Goal: Information Seeking & Learning: Learn about a topic

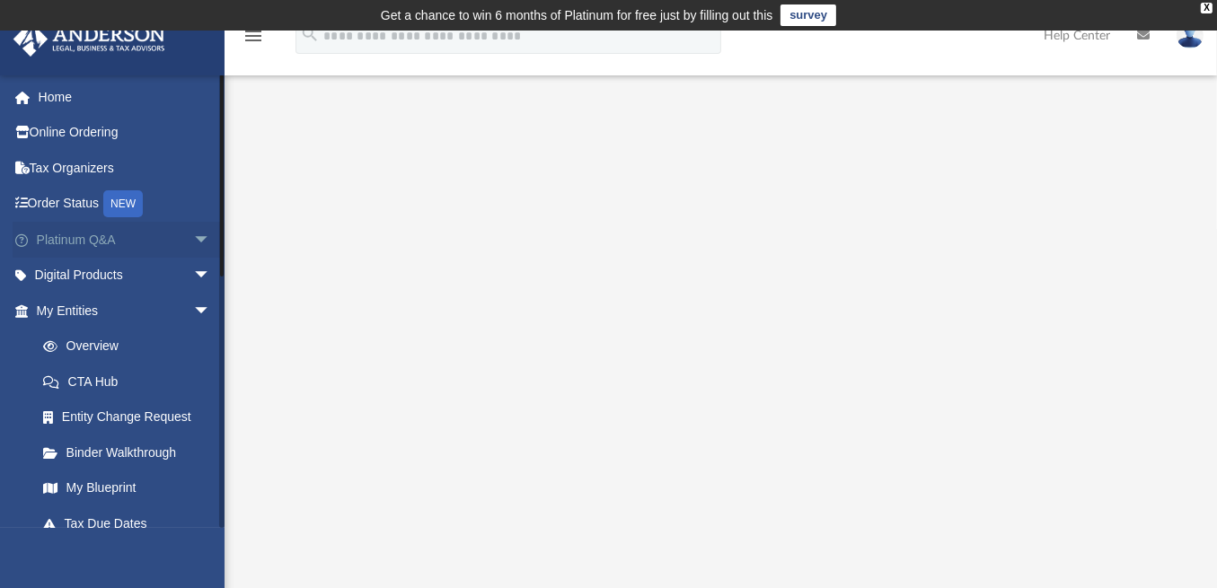
click at [199, 239] on span "arrow_drop_down" at bounding box center [211, 240] width 36 height 37
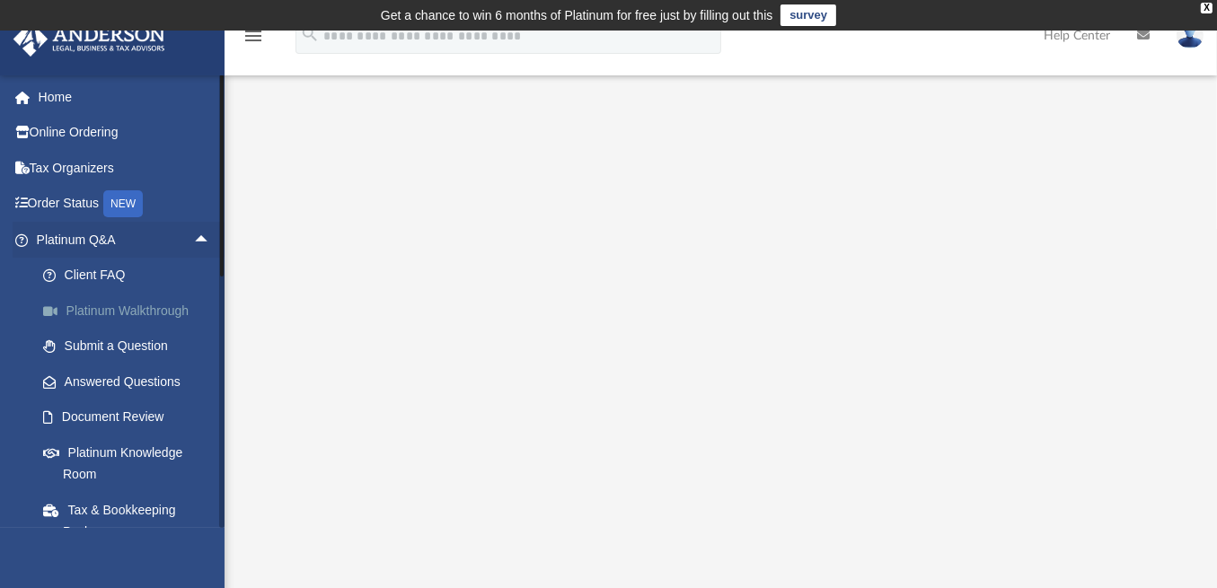
click at [130, 309] on link "Platinum Walkthrough" at bounding box center [131, 311] width 213 height 36
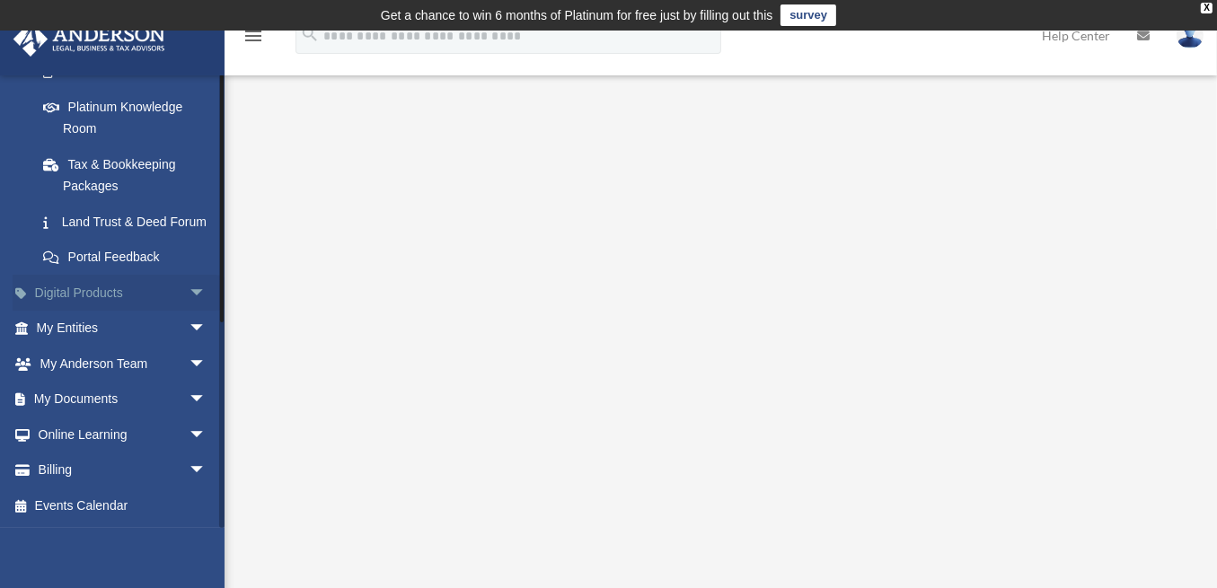
scroll to position [367, 0]
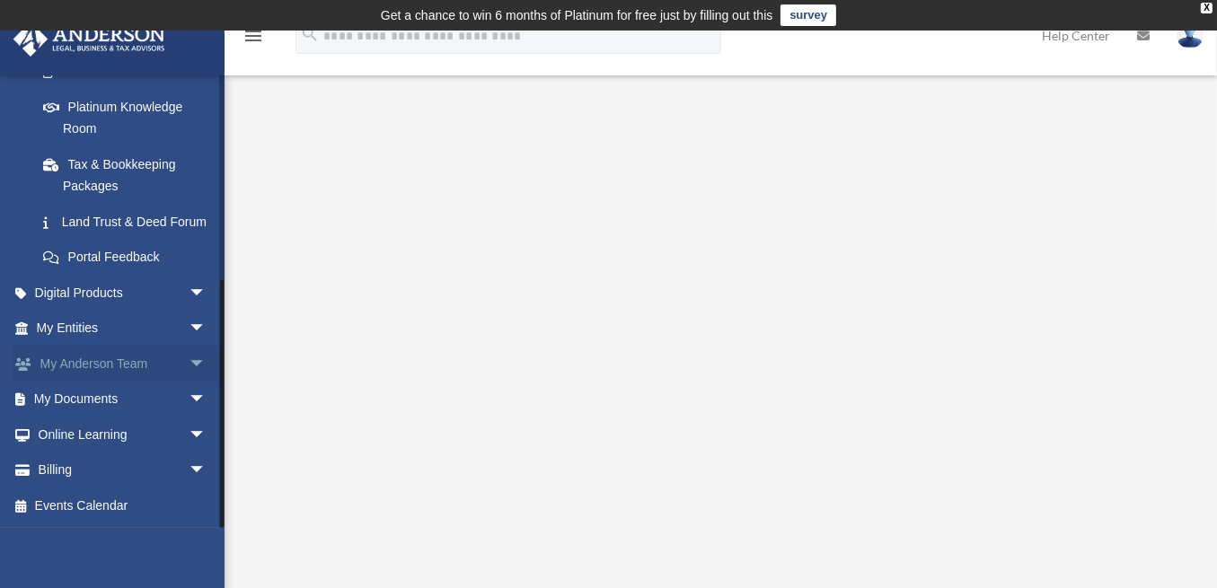
click at [189, 360] on span "arrow_drop_down" at bounding box center [207, 364] width 36 height 37
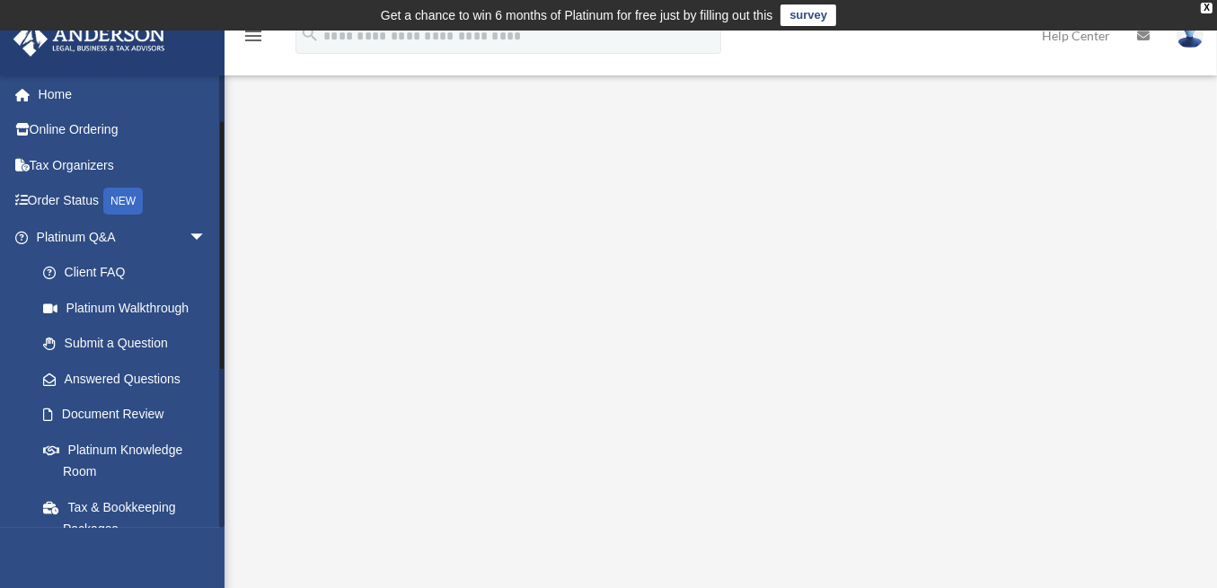
scroll to position [0, 0]
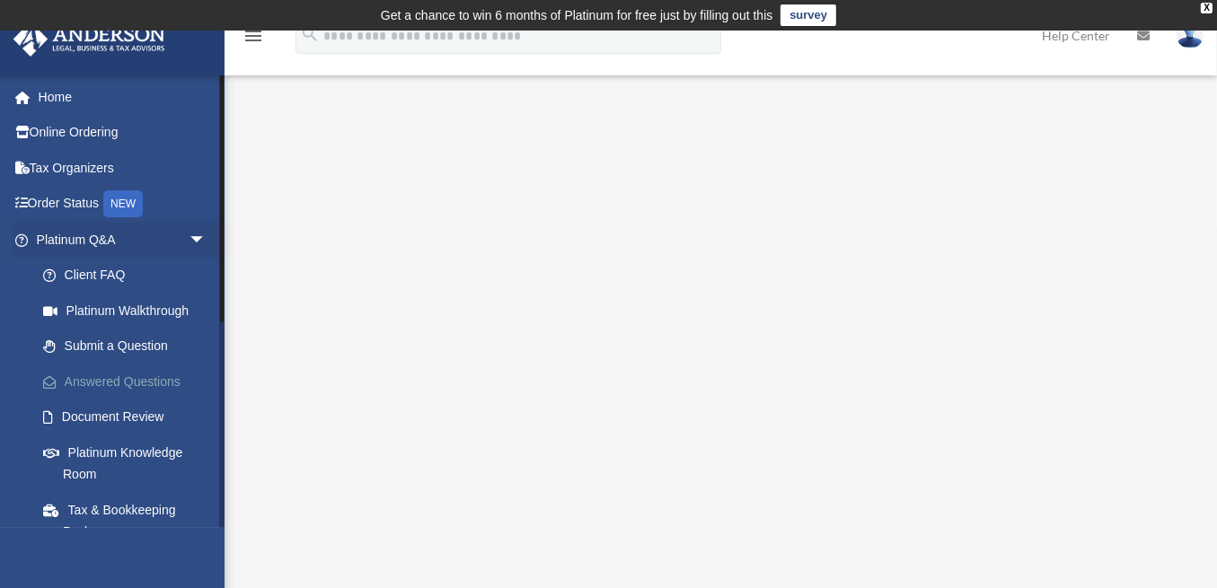
click at [143, 381] on link "Answered Questions" at bounding box center [129, 382] width 208 height 36
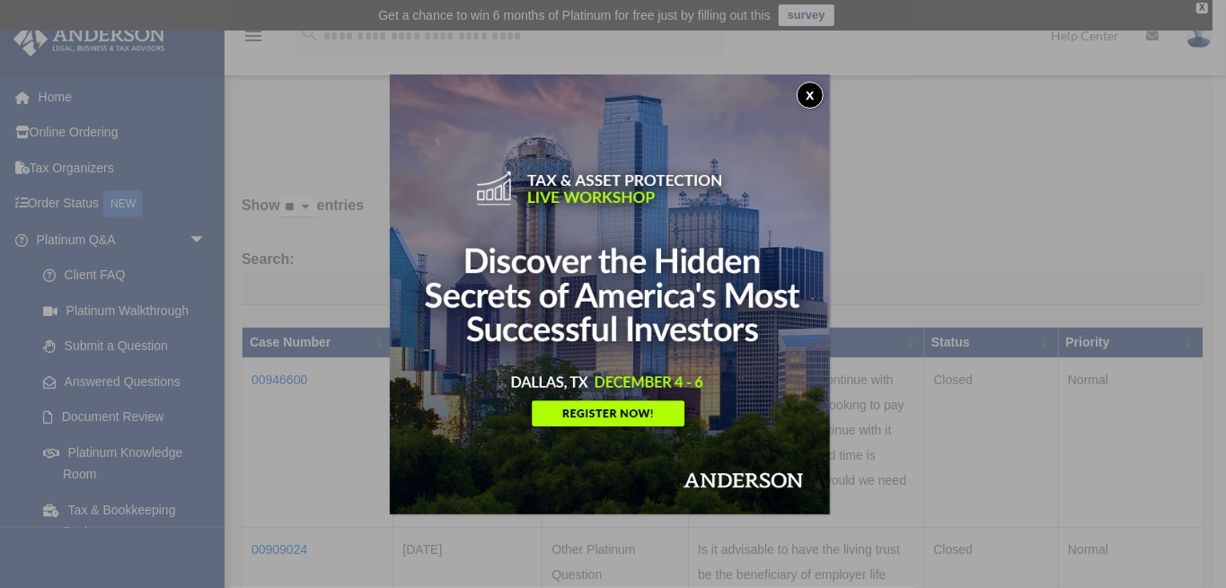
click at [819, 93] on button "x" at bounding box center [810, 95] width 27 height 27
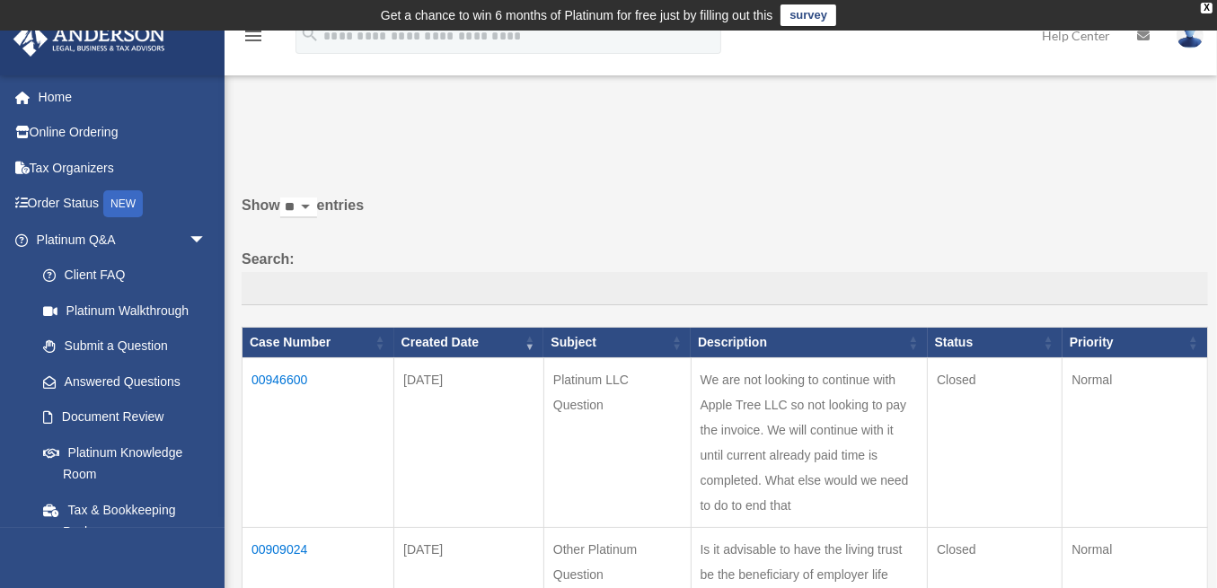
scroll to position [239, 0]
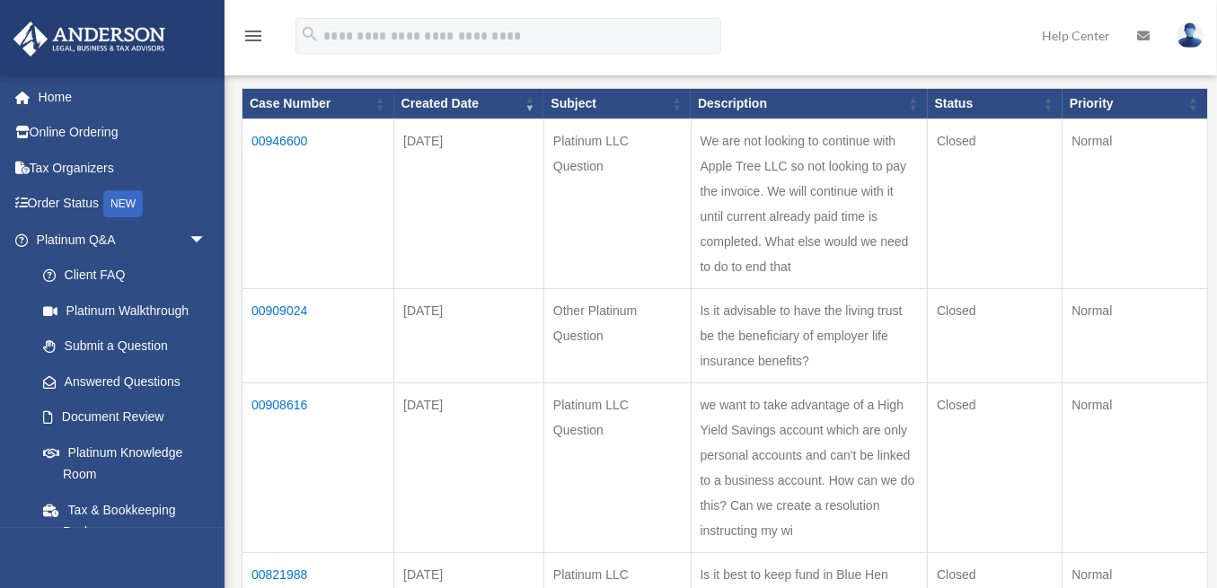
click at [280, 330] on td "00909024" at bounding box center [319, 335] width 152 height 94
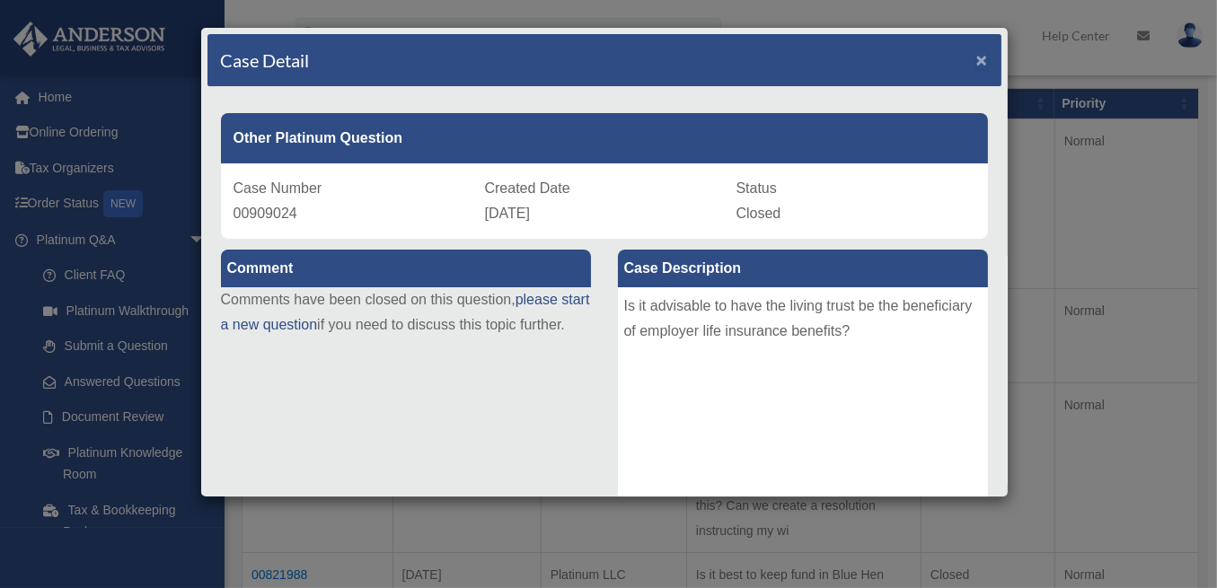
click at [977, 54] on span "×" at bounding box center [983, 59] width 12 height 21
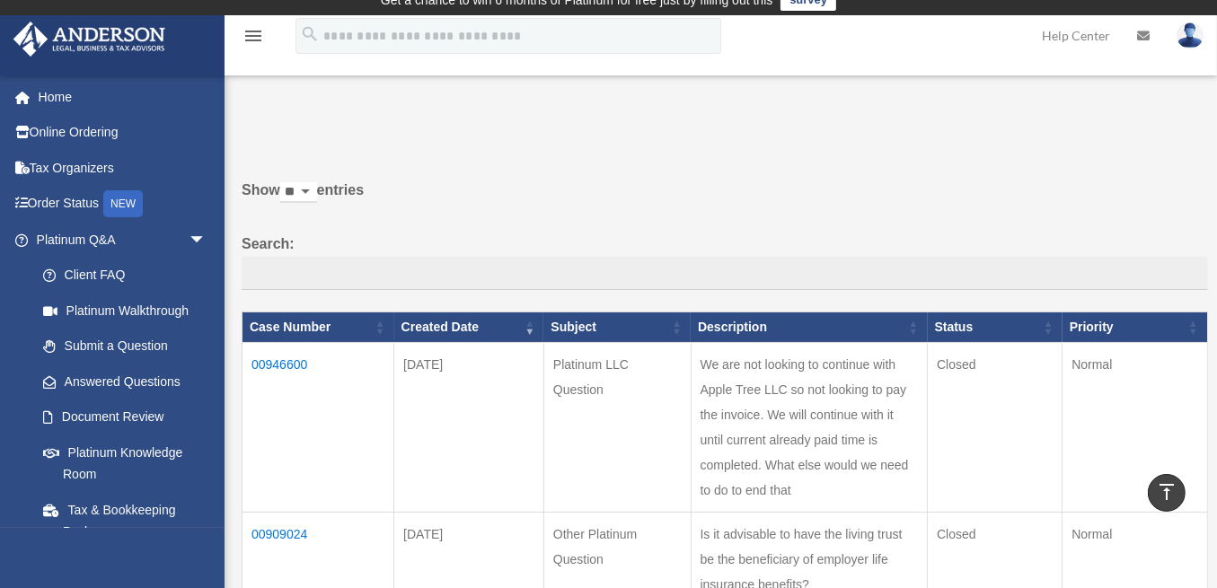
scroll to position [0, 0]
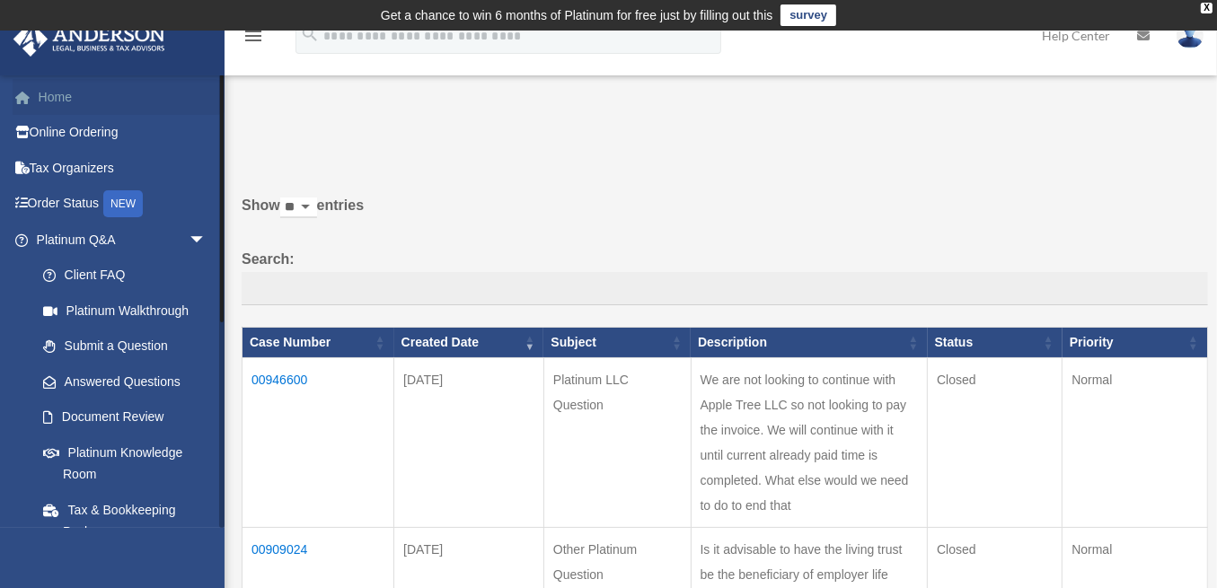
click at [48, 95] on link "Home" at bounding box center [123, 97] width 221 height 36
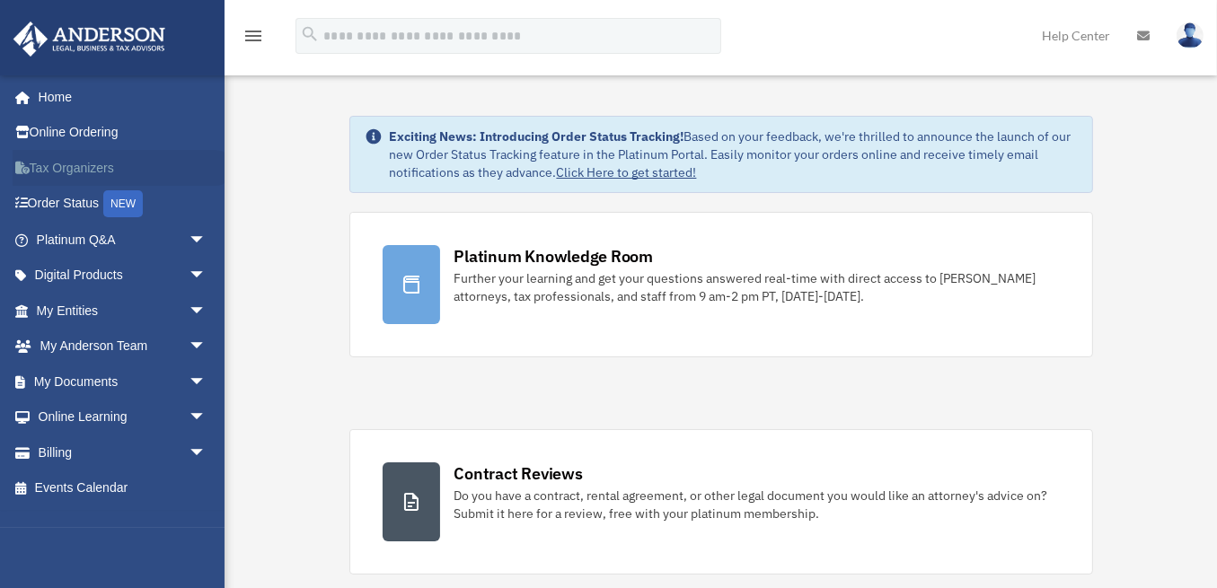
click at [70, 168] on link "Tax Organizers" at bounding box center [123, 168] width 221 height 36
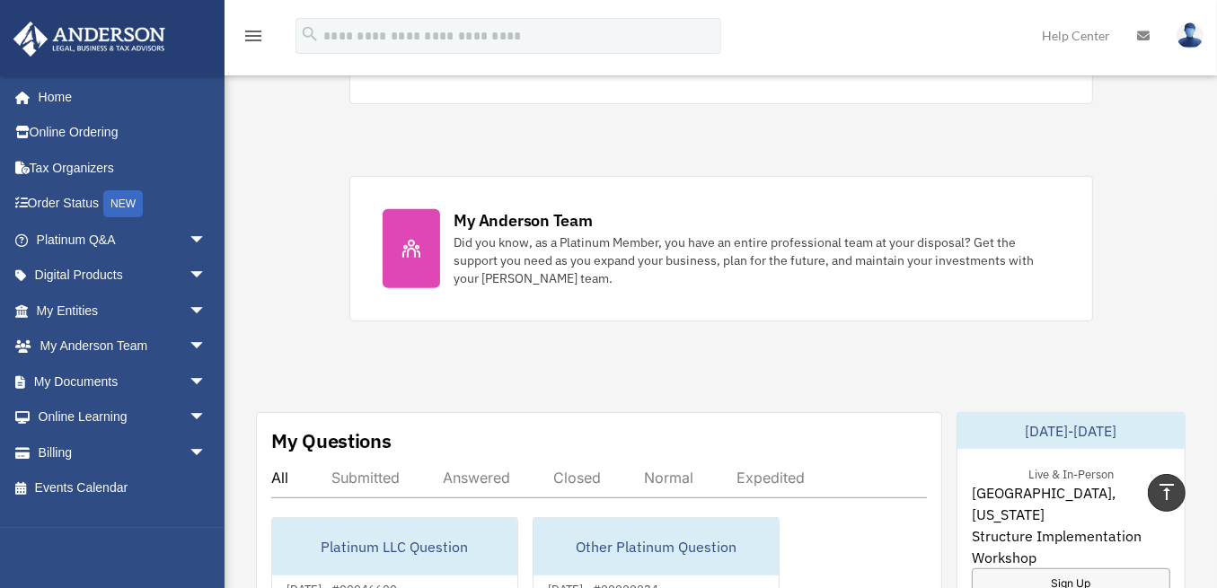
scroll to position [958, 0]
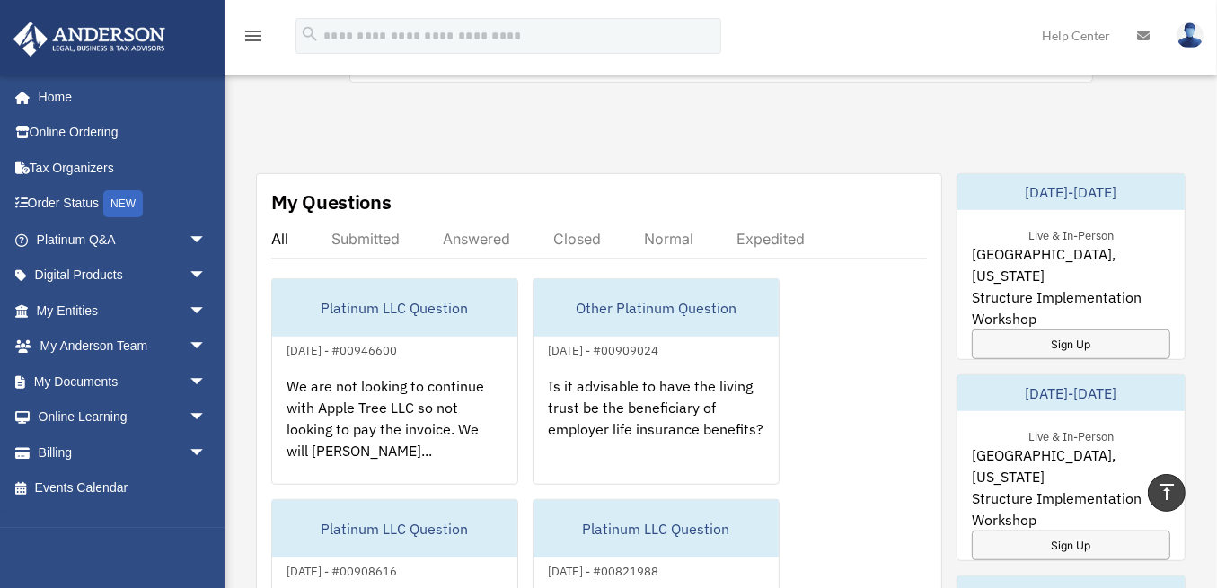
click at [482, 233] on div "Answered" at bounding box center [476, 239] width 67 height 18
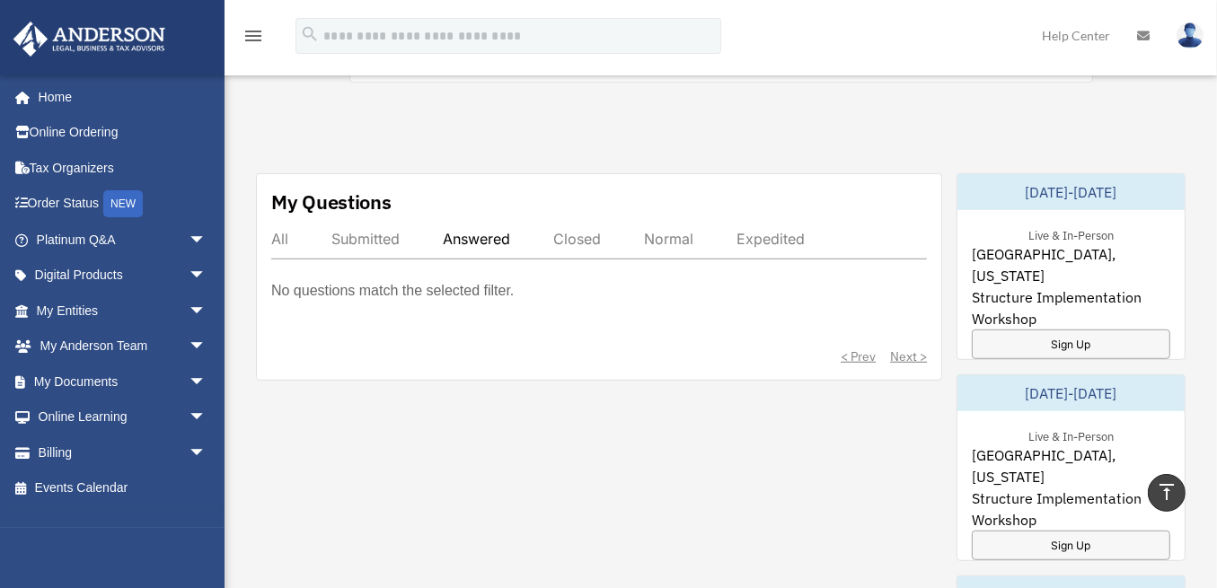
click at [918, 354] on div "< Prev Next >" at bounding box center [599, 357] width 656 height 18
click at [367, 230] on div "Submitted" at bounding box center [366, 239] width 68 height 18
click at [277, 234] on div "All" at bounding box center [279, 239] width 17 height 18
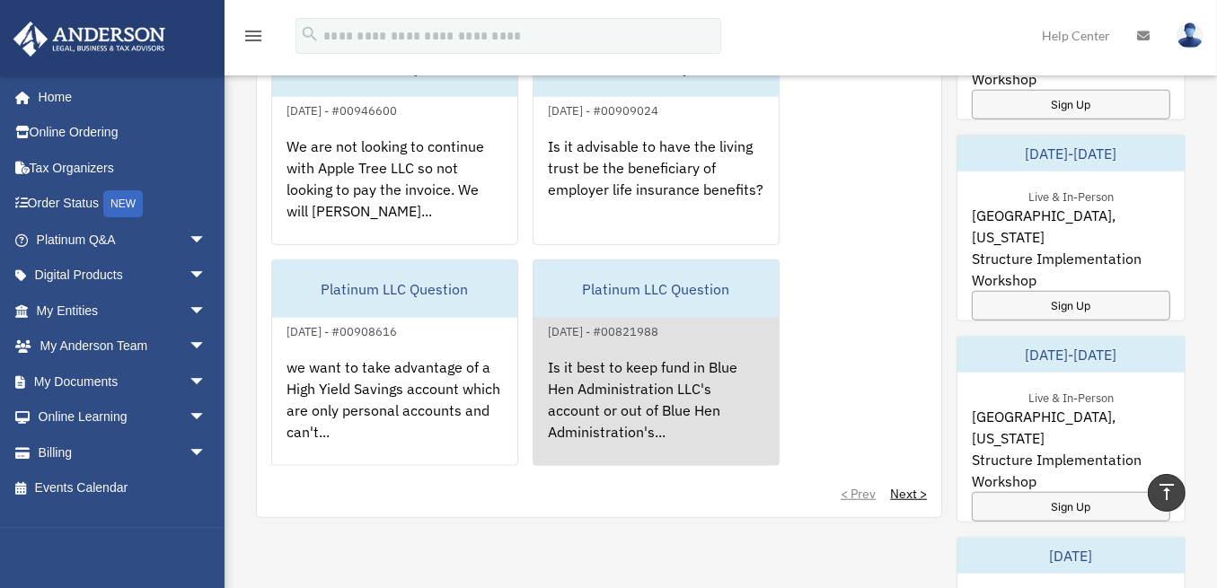
scroll to position [719, 0]
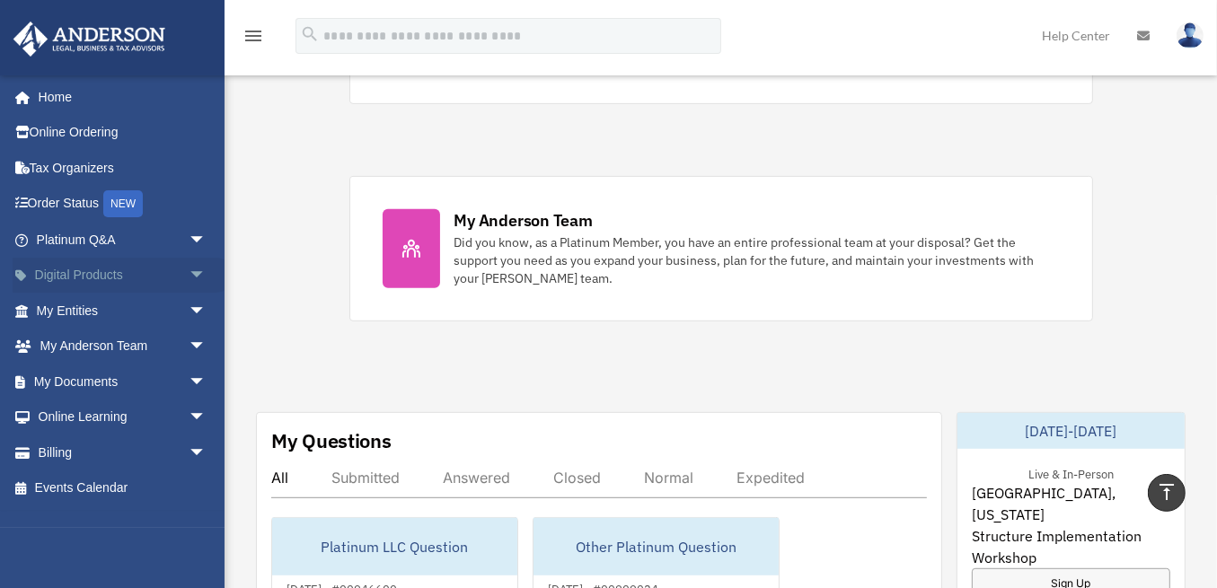
click at [189, 270] on span "arrow_drop_down" at bounding box center [207, 276] width 36 height 37
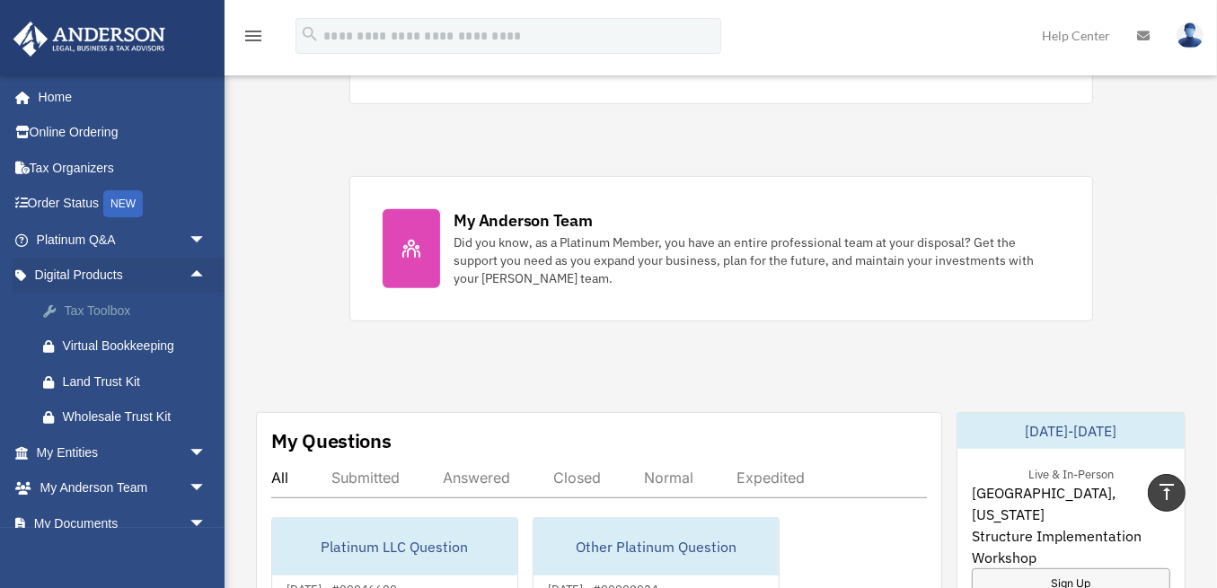
click at [120, 312] on div "Tax Toolbox" at bounding box center [137, 311] width 148 height 22
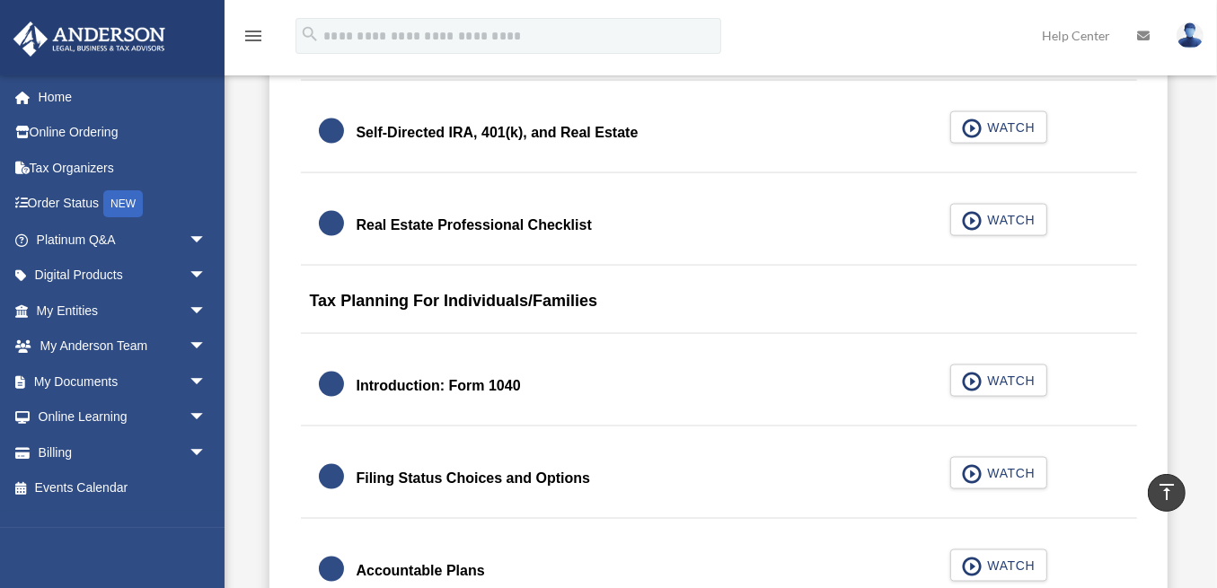
scroll to position [2666, 0]
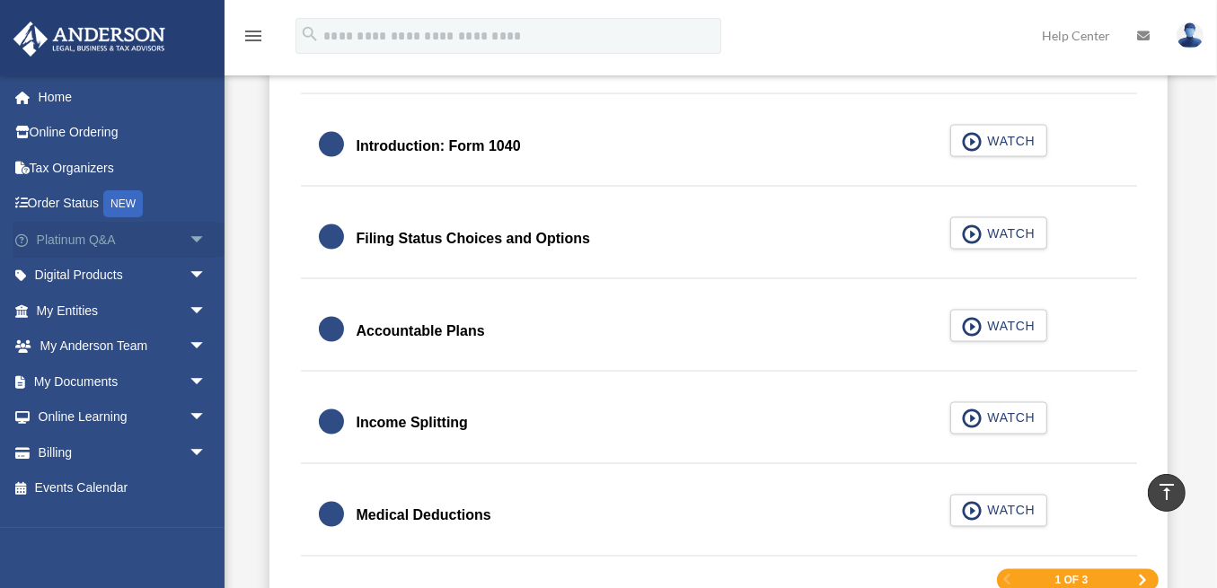
click at [189, 234] on span "arrow_drop_down" at bounding box center [207, 240] width 36 height 37
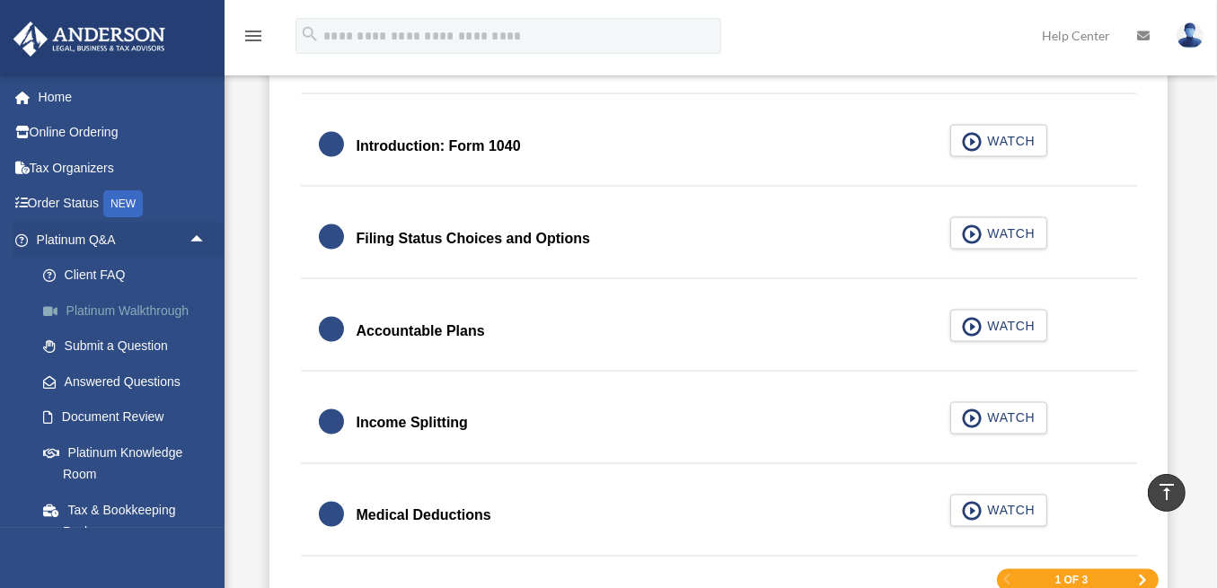
click at [130, 306] on link "Platinum Walkthrough" at bounding box center [129, 311] width 208 height 36
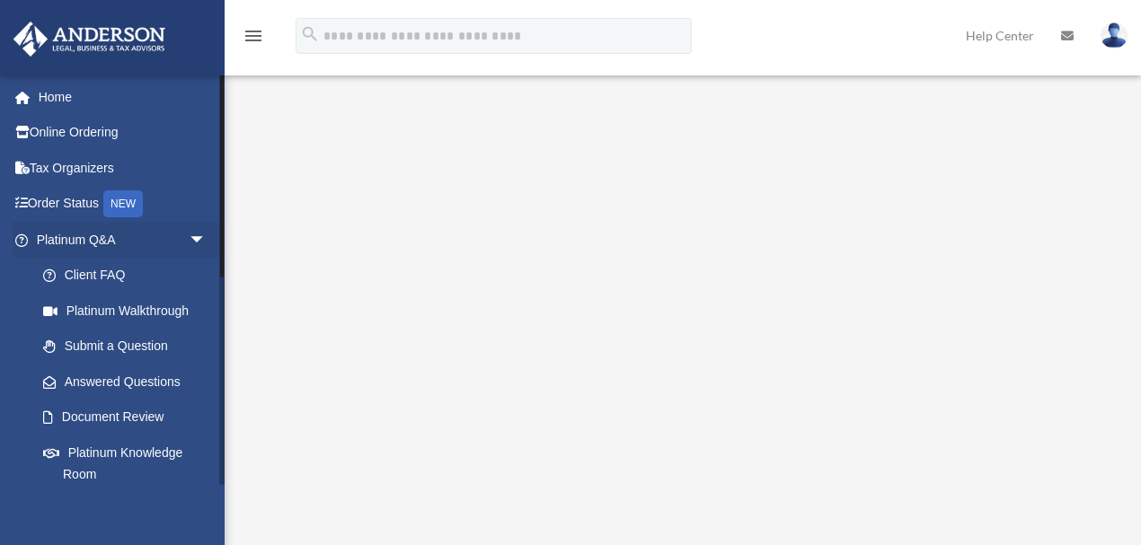
scroll to position [262, 0]
